Goal: Task Accomplishment & Management: Complete application form

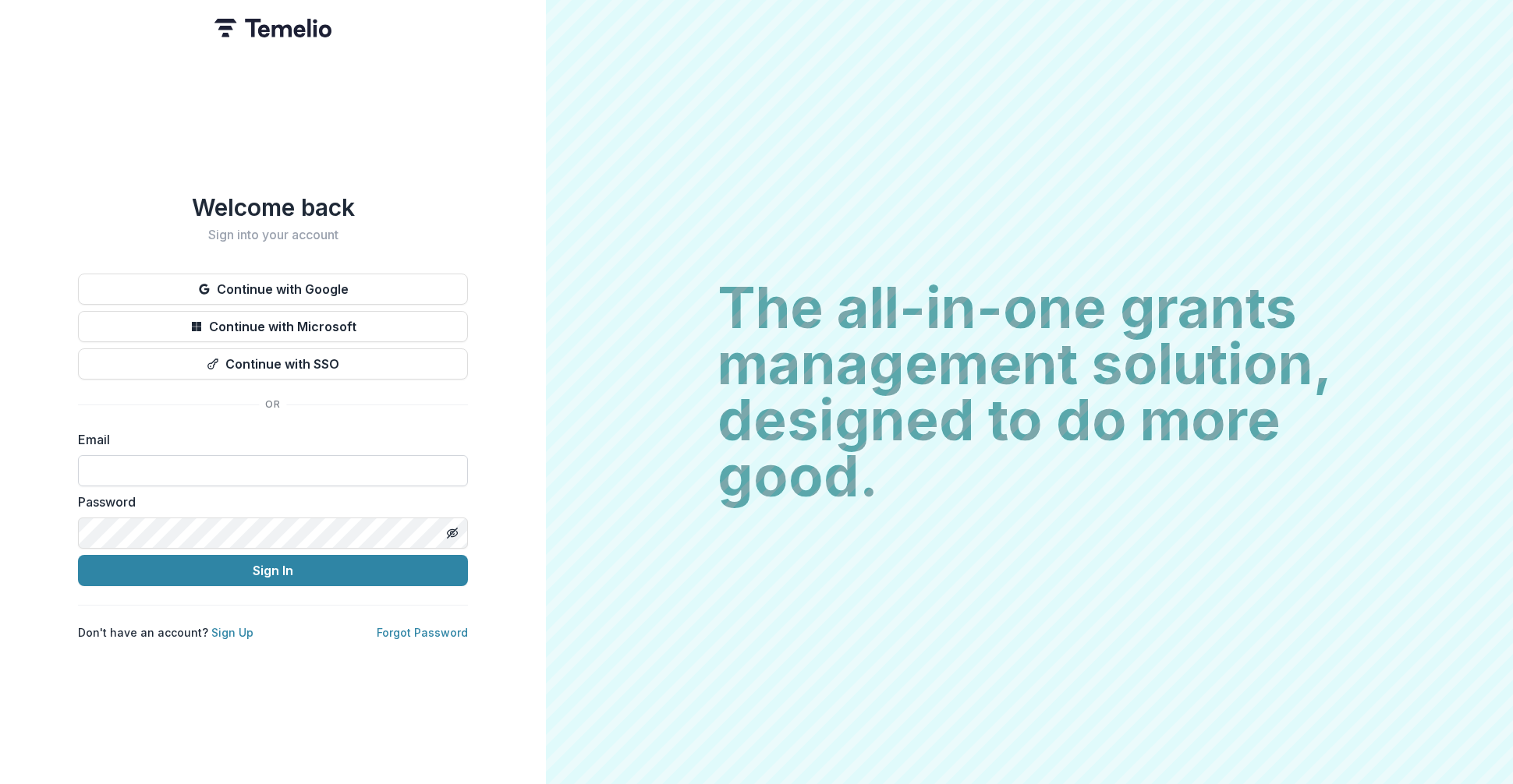
click at [293, 463] on input at bounding box center [272, 471] width 390 height 31
type input "**********"
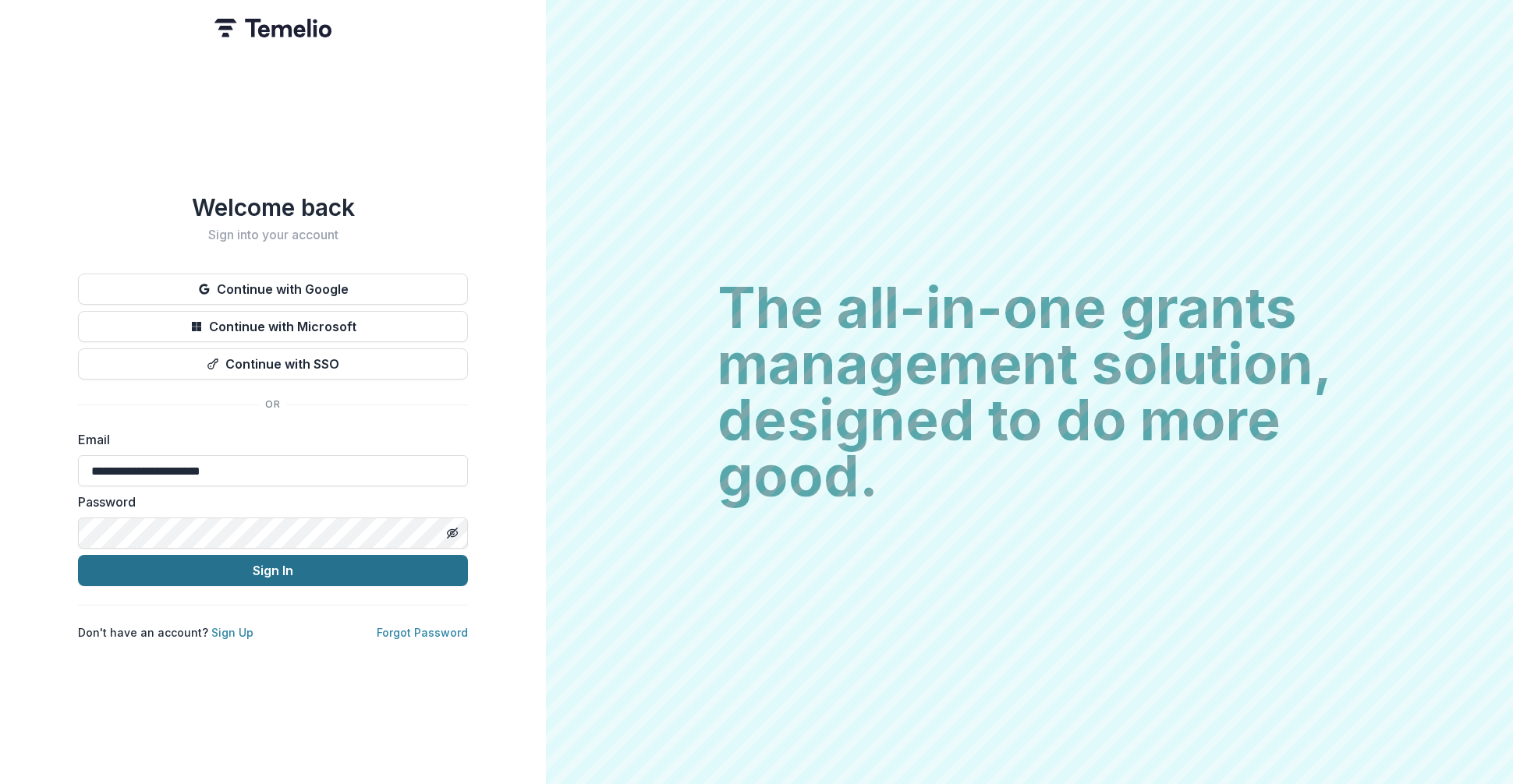
click at [289, 561] on button "Sign In" at bounding box center [272, 571] width 390 height 31
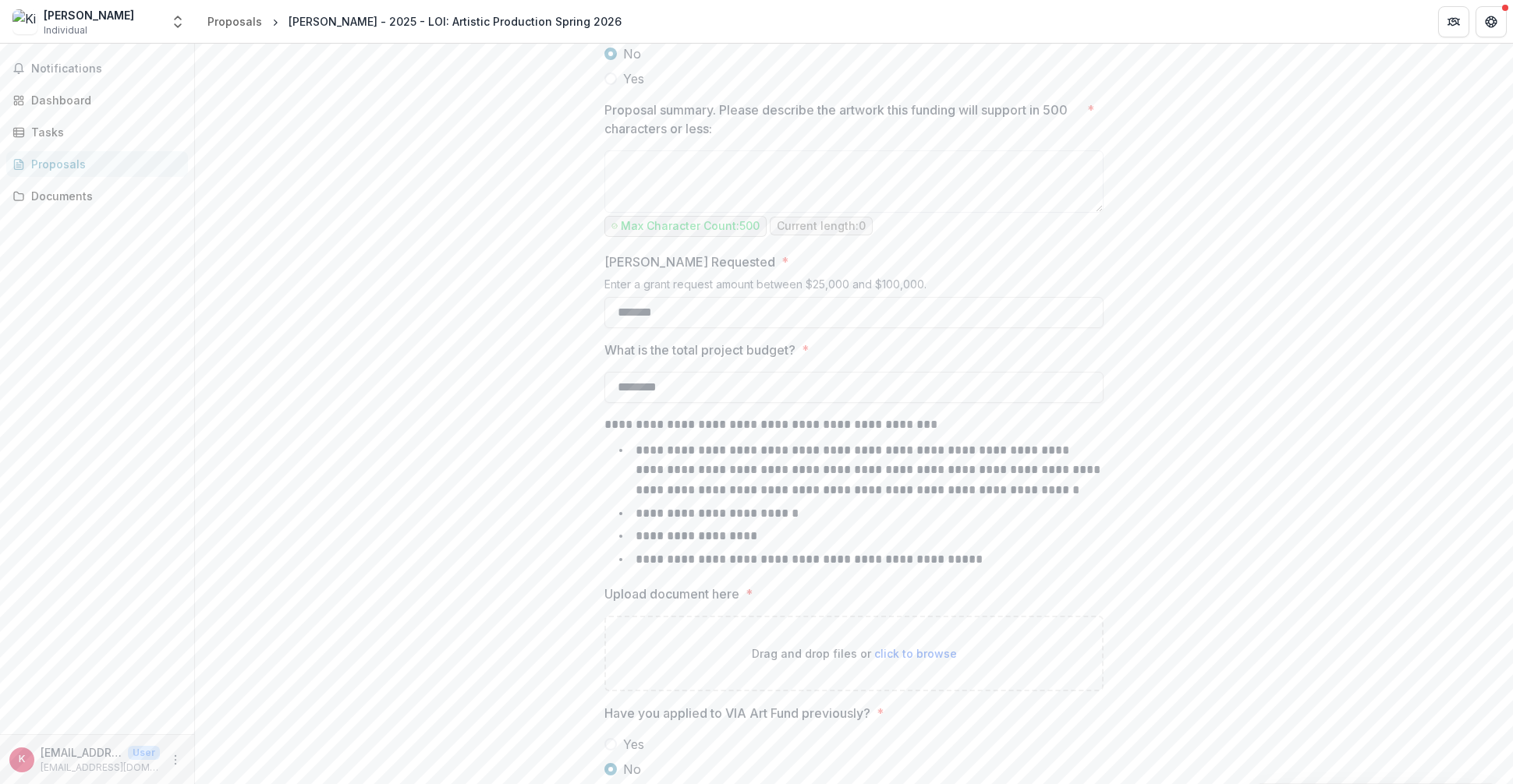
scroll to position [1373, 0]
